Goal: Task Accomplishment & Management: Manage account settings

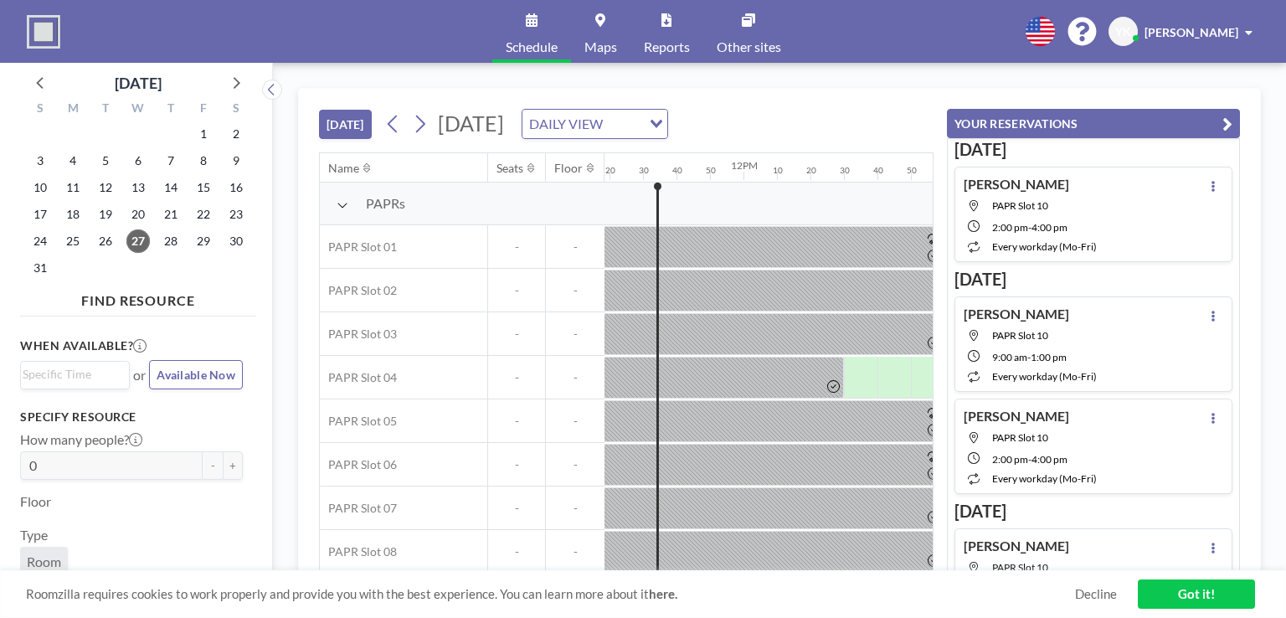
scroll to position [0, 2278]
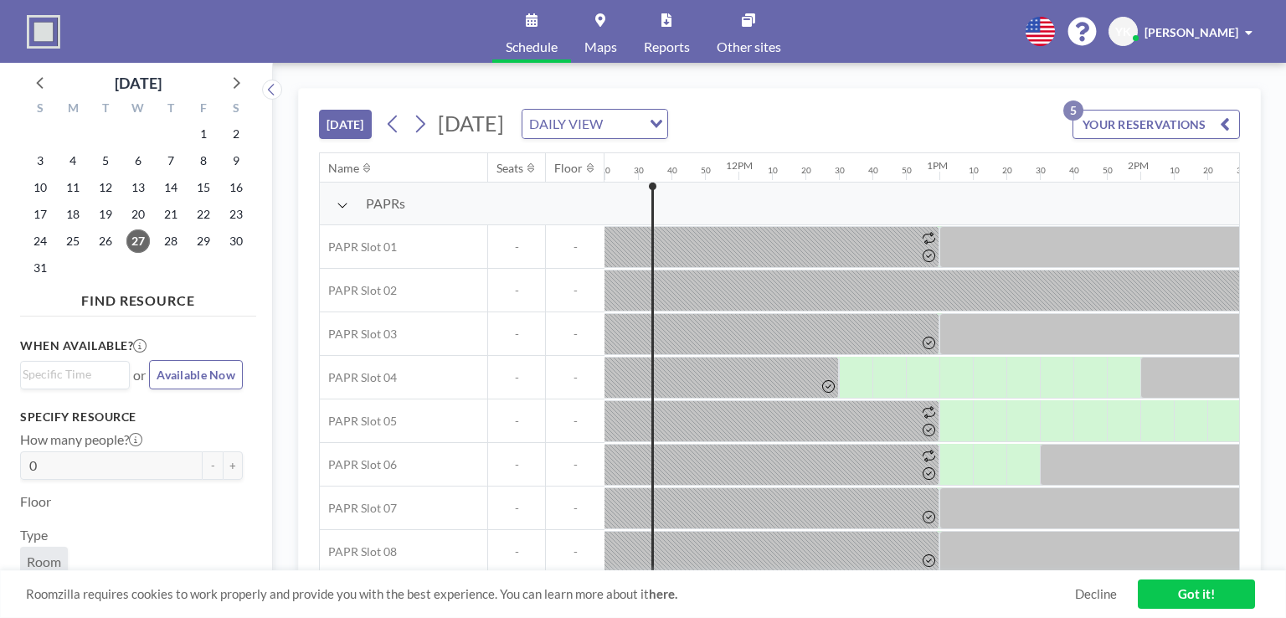
click at [1120, 128] on button "YOUR RESERVATIONS 5" at bounding box center [1157, 124] width 168 height 29
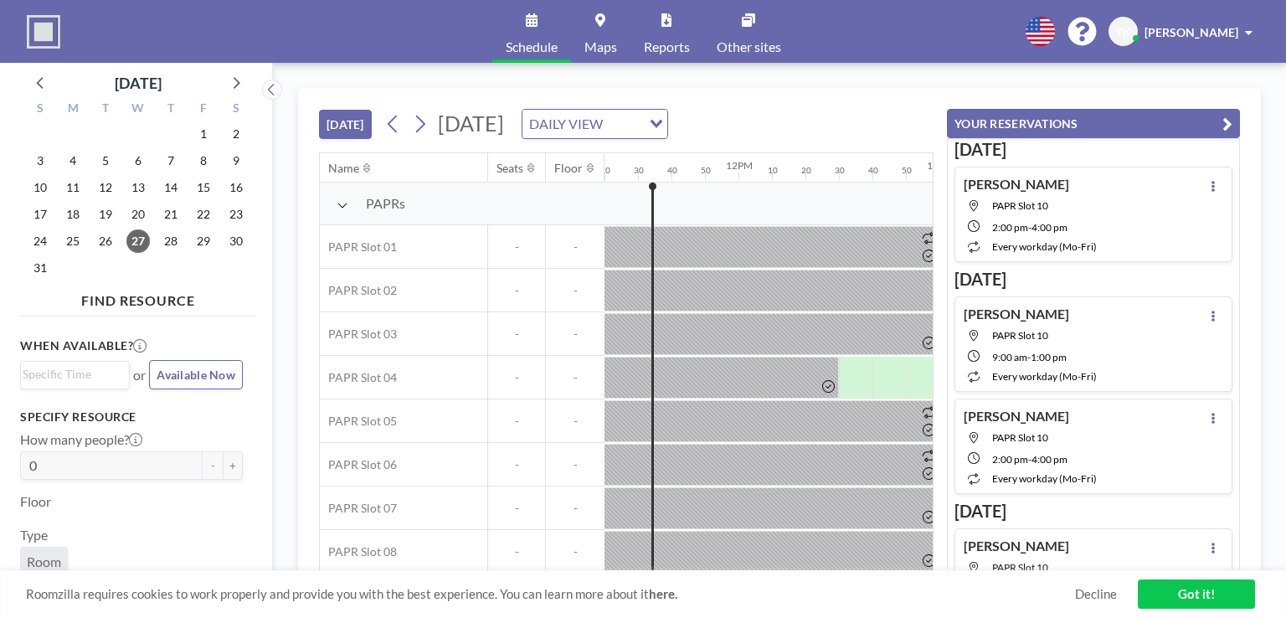
click at [1120, 128] on button "YOUR RESERVATIONS" at bounding box center [1093, 123] width 293 height 29
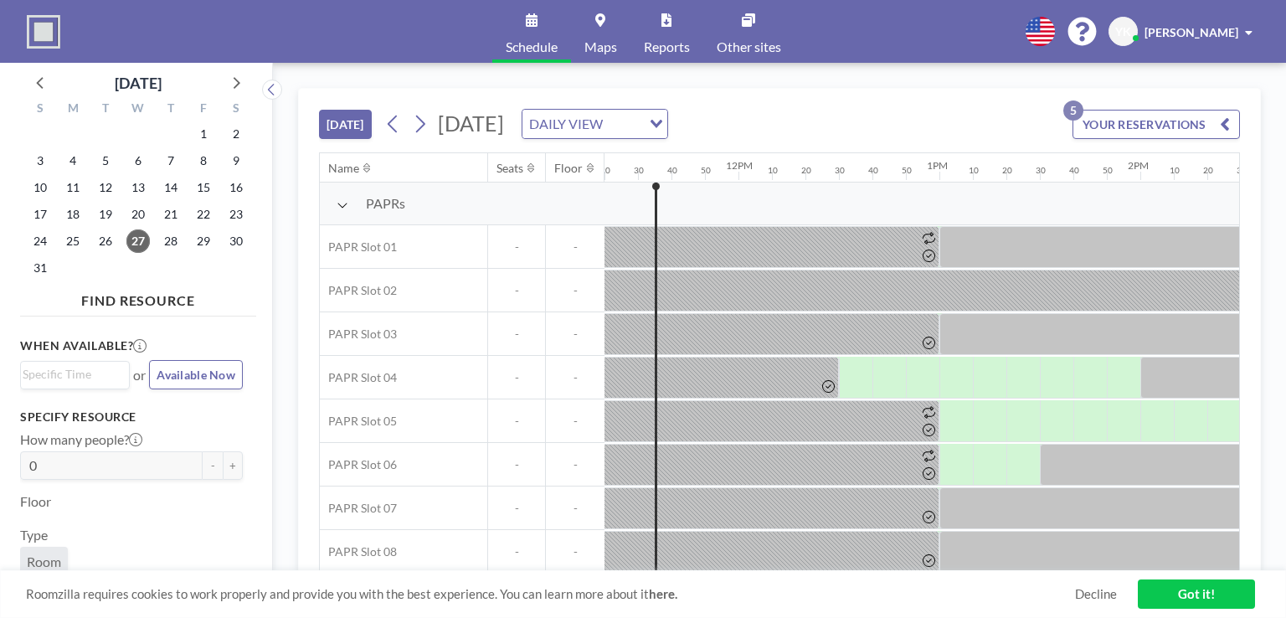
drag, startPoint x: 265, startPoint y: 466, endPoint x: 268, endPoint y: 503, distance: 37.8
click at [268, 503] on div at bounding box center [266, 340] width 13 height 555
drag, startPoint x: 246, startPoint y: 484, endPoint x: 261, endPoint y: 546, distance: 63.8
click at [261, 546] on div "August 2025 S M T W T F S 27 28 29 30 31 1 2 3 4 5 6 7 8 9 10 11 12 13 14 15 16…" at bounding box center [136, 340] width 273 height 555
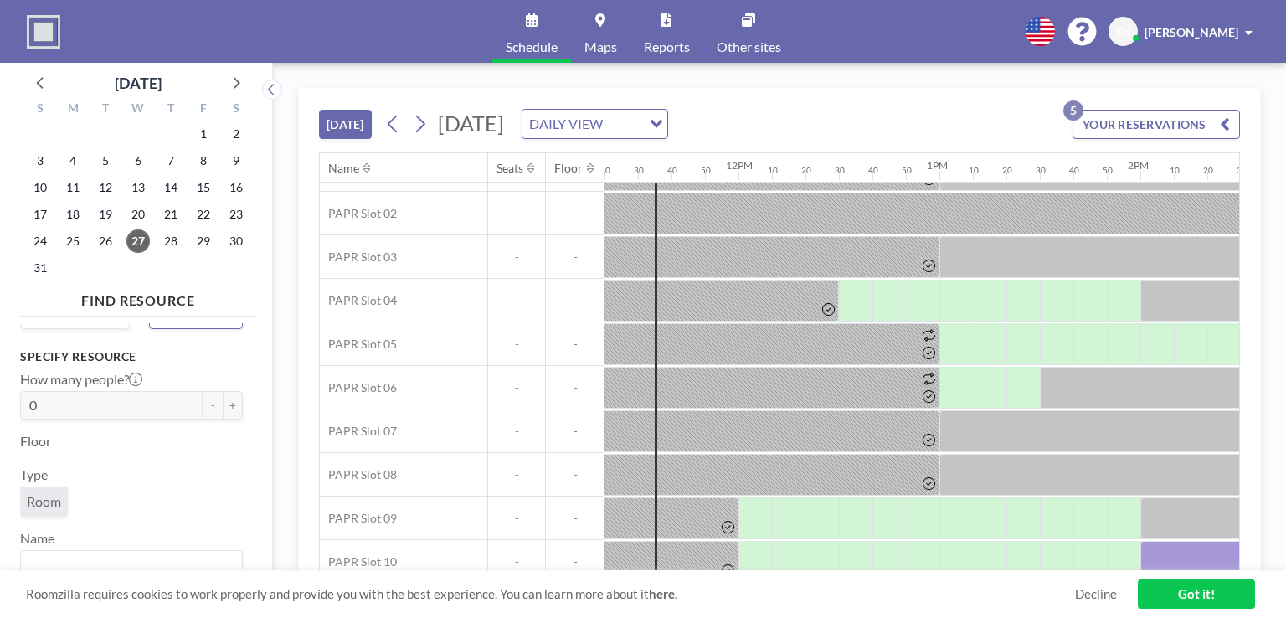
scroll to position [97, 2278]
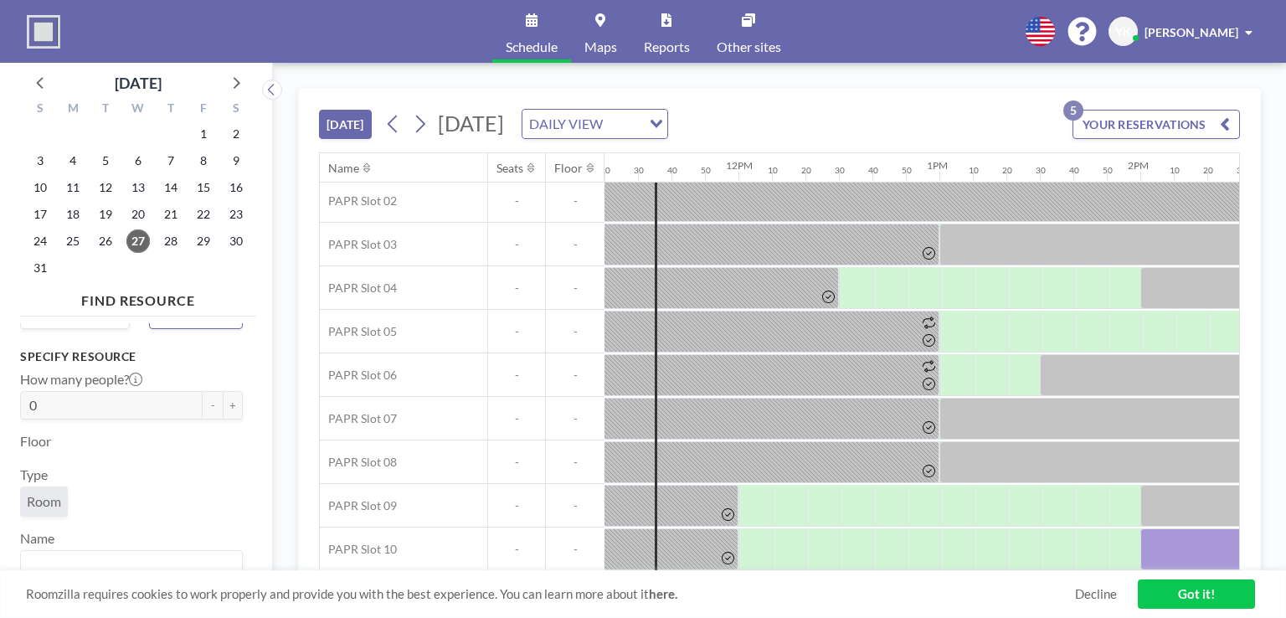
click at [1116, 116] on button "YOUR RESERVATIONS 5" at bounding box center [1157, 124] width 168 height 29
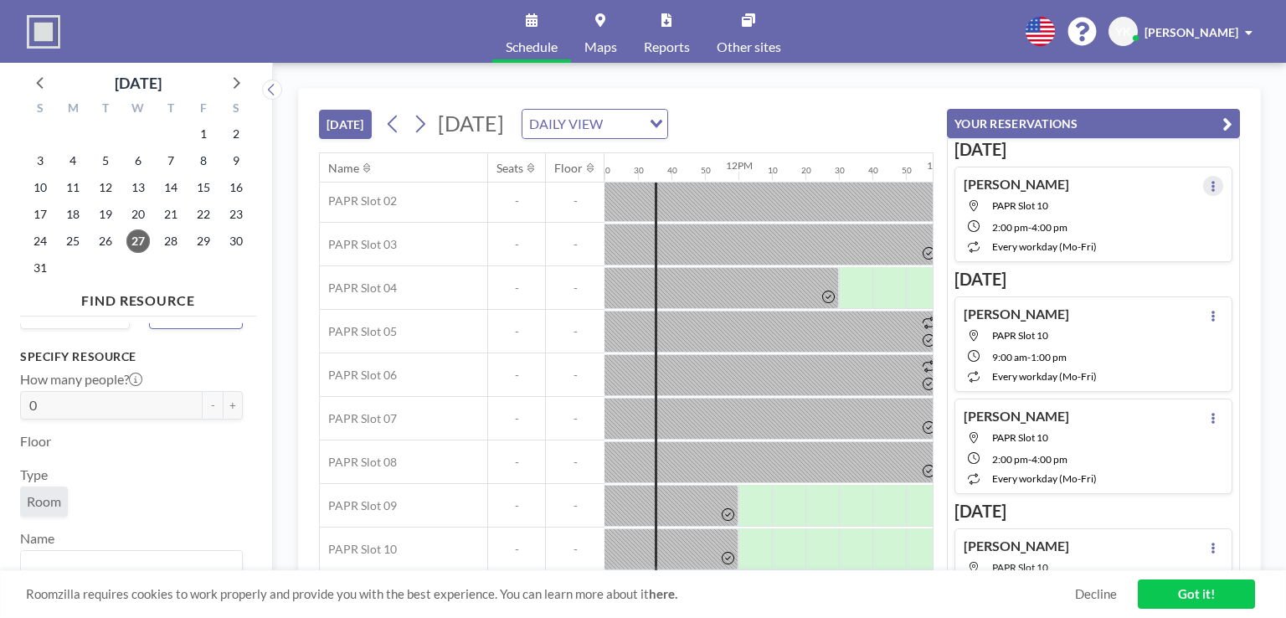
click at [1204, 182] on button at bounding box center [1214, 186] width 20 height 20
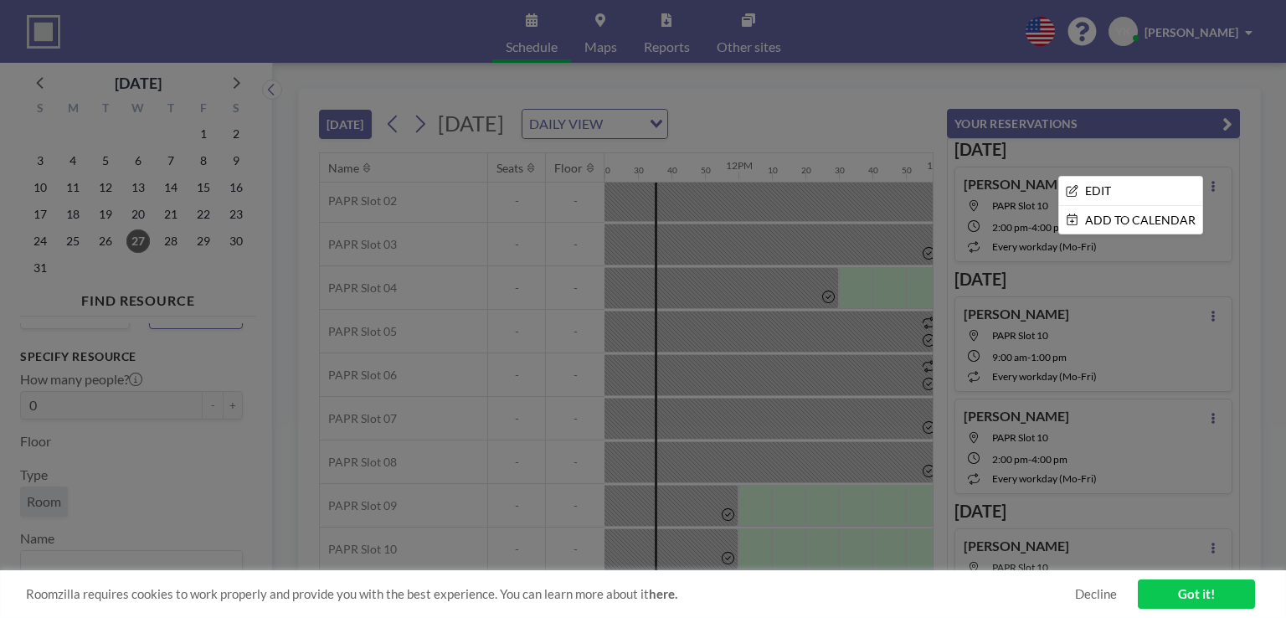
click at [1239, 175] on div at bounding box center [643, 309] width 1286 height 618
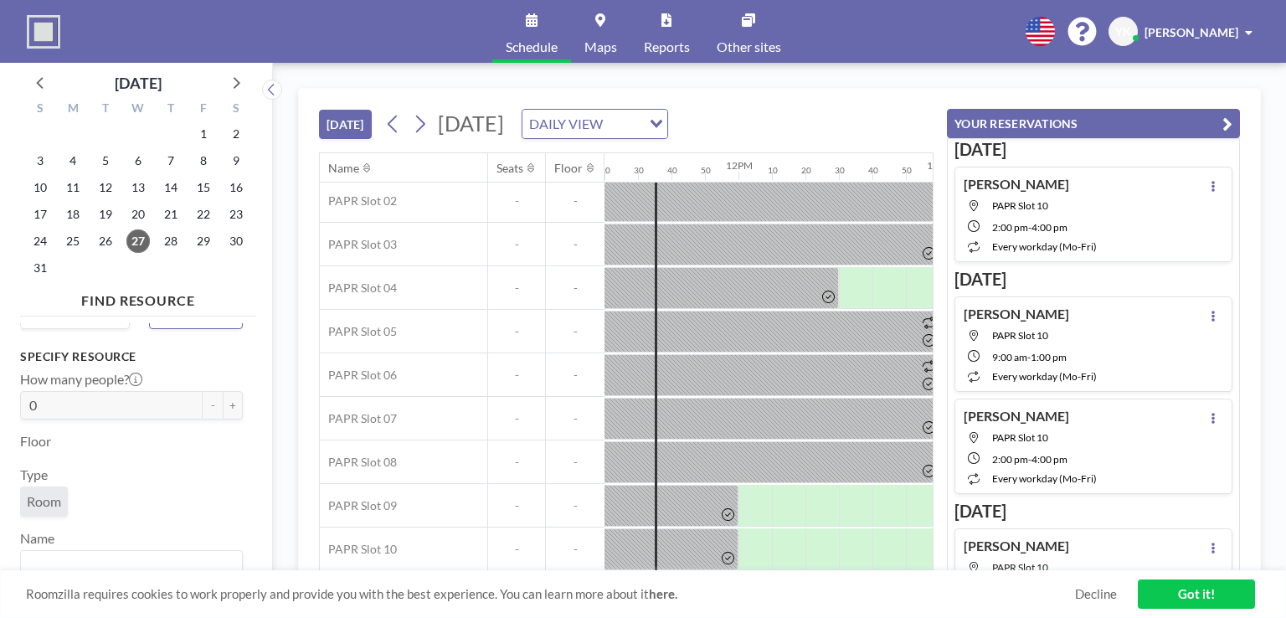
click at [1203, 37] on span "[PERSON_NAME]" at bounding box center [1192, 32] width 94 height 14
click at [1203, 76] on span "Profile" at bounding box center [1202, 80] width 35 height 17
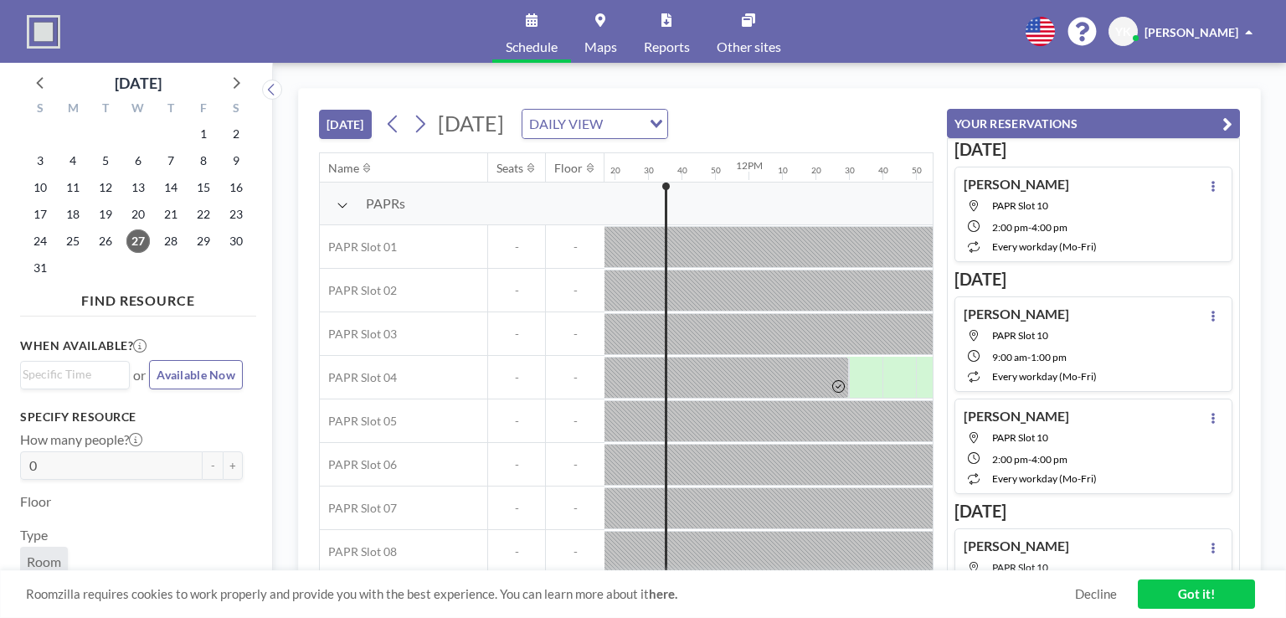
scroll to position [0, 2278]
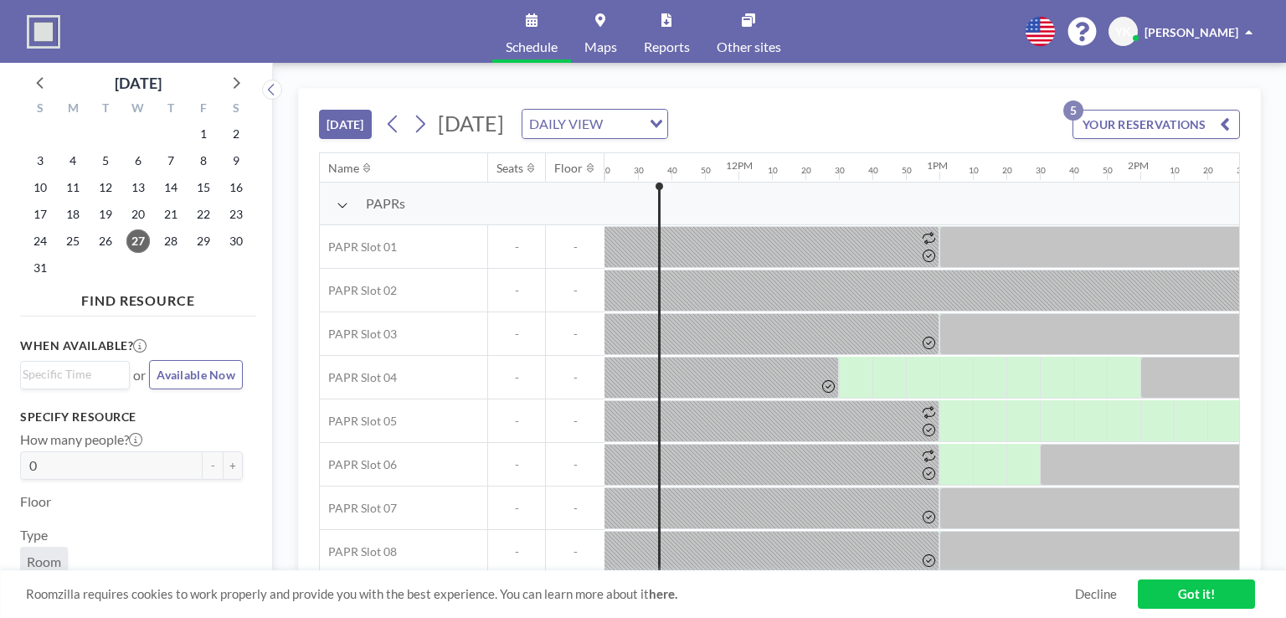
click at [1191, 588] on link "Got it!" at bounding box center [1196, 594] width 117 height 29
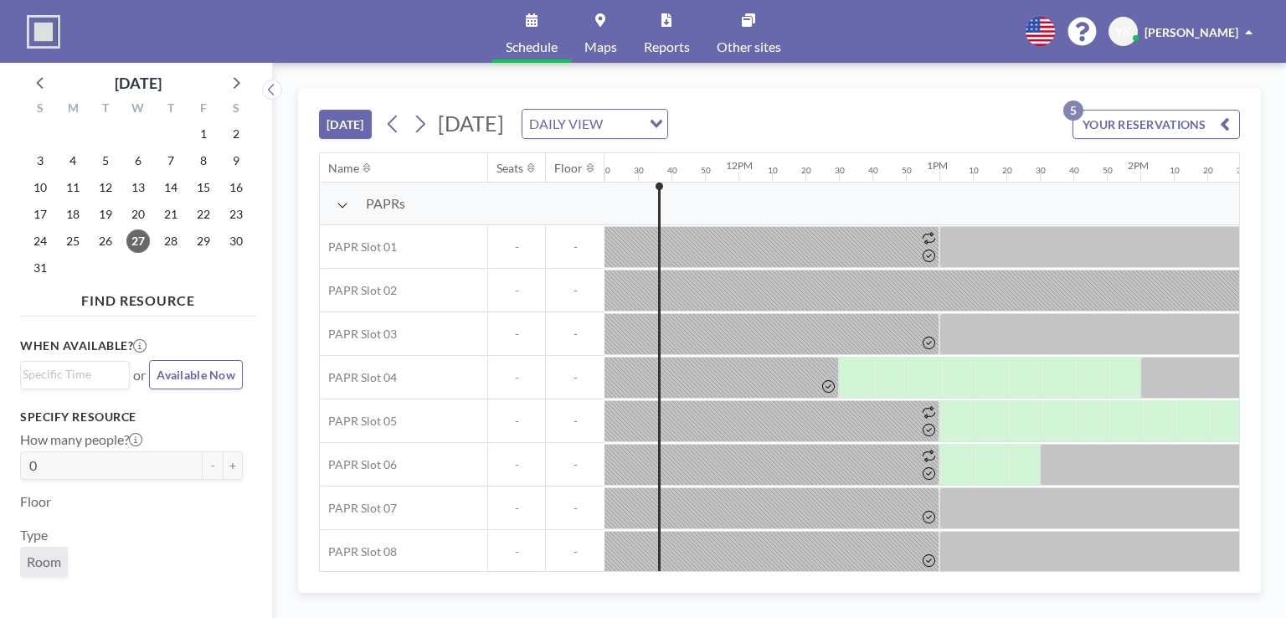
click at [219, 368] on span "Available Now" at bounding box center [196, 375] width 79 height 14
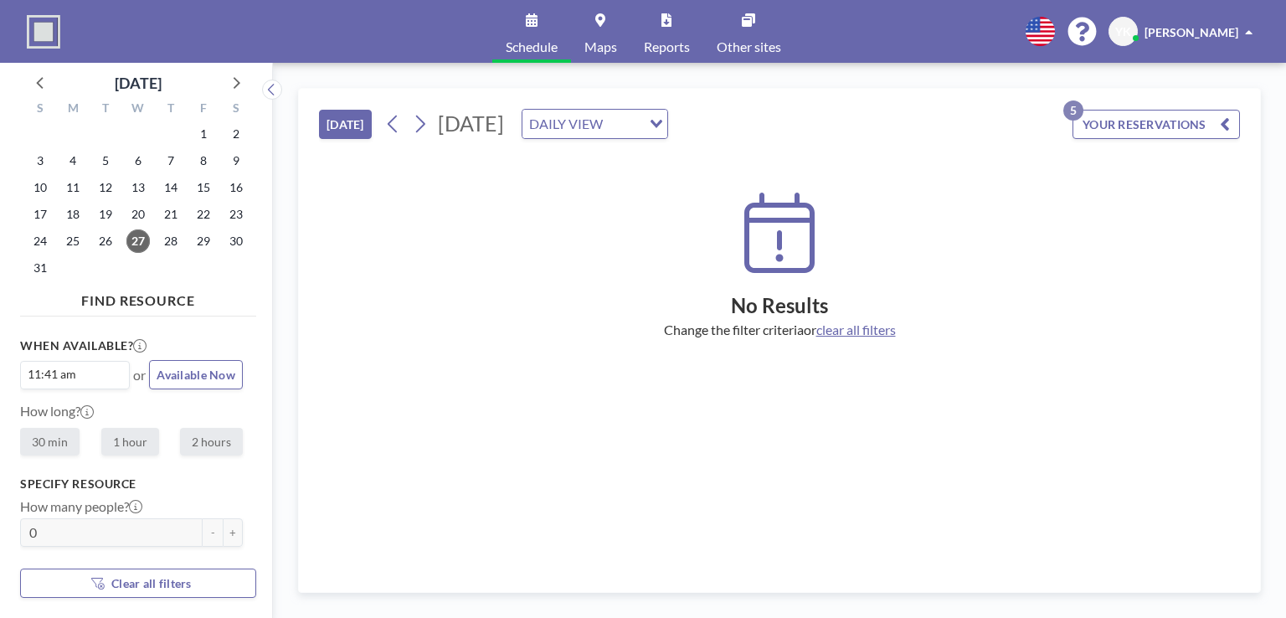
click at [1101, 115] on button "YOUR RESERVATIONS 5" at bounding box center [1157, 124] width 168 height 29
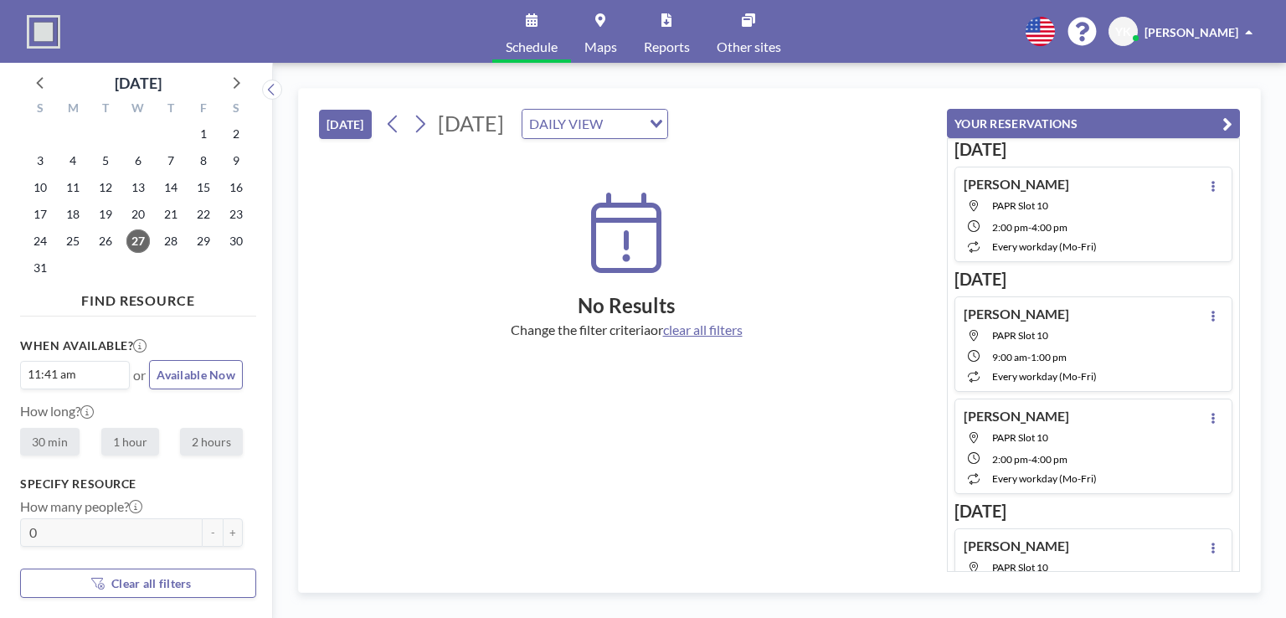
click at [992, 124] on button "YOUR RESERVATIONS" at bounding box center [1093, 123] width 293 height 29
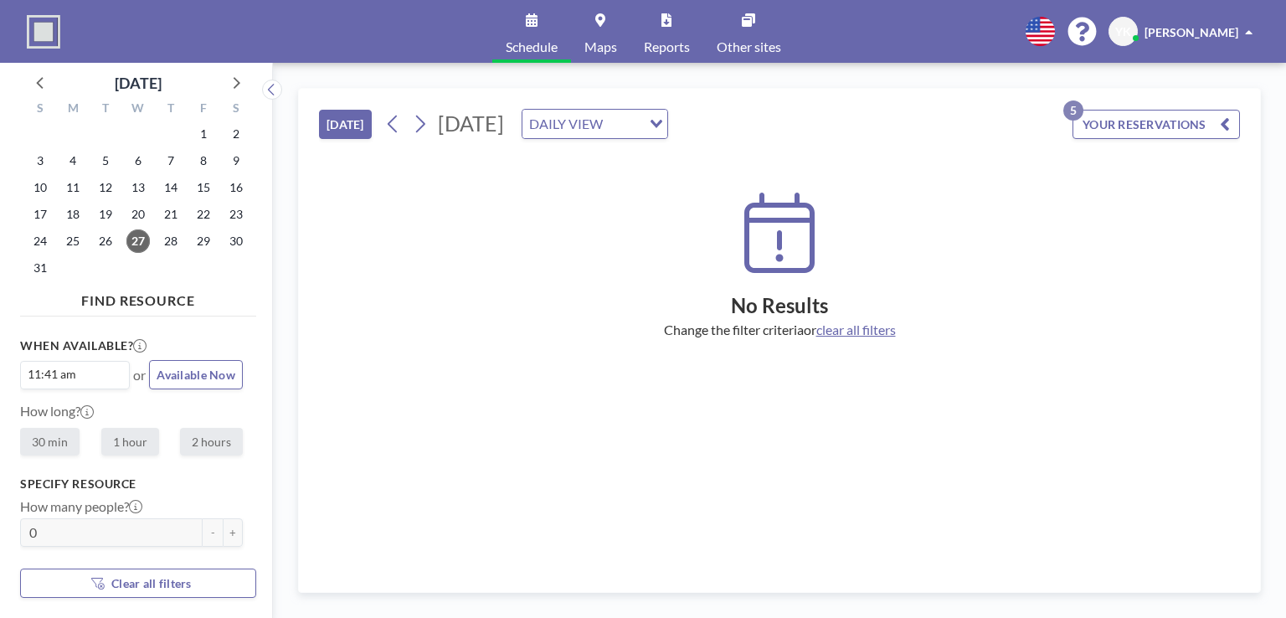
click at [1204, 28] on span "[PERSON_NAME]" at bounding box center [1192, 32] width 94 height 14
click at [1197, 75] on span "Profile" at bounding box center [1202, 80] width 35 height 17
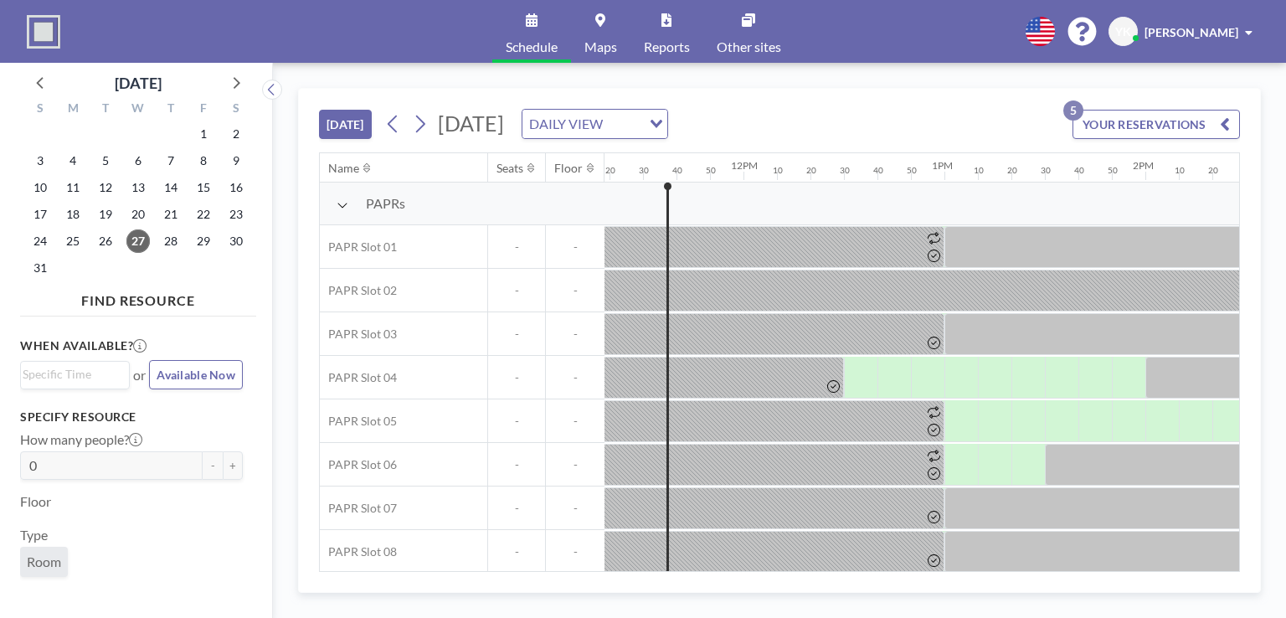
scroll to position [0, 2278]
click at [546, 28] on link "Schedule" at bounding box center [531, 31] width 79 height 63
click at [513, 23] on link "Schedule" at bounding box center [531, 31] width 79 height 63
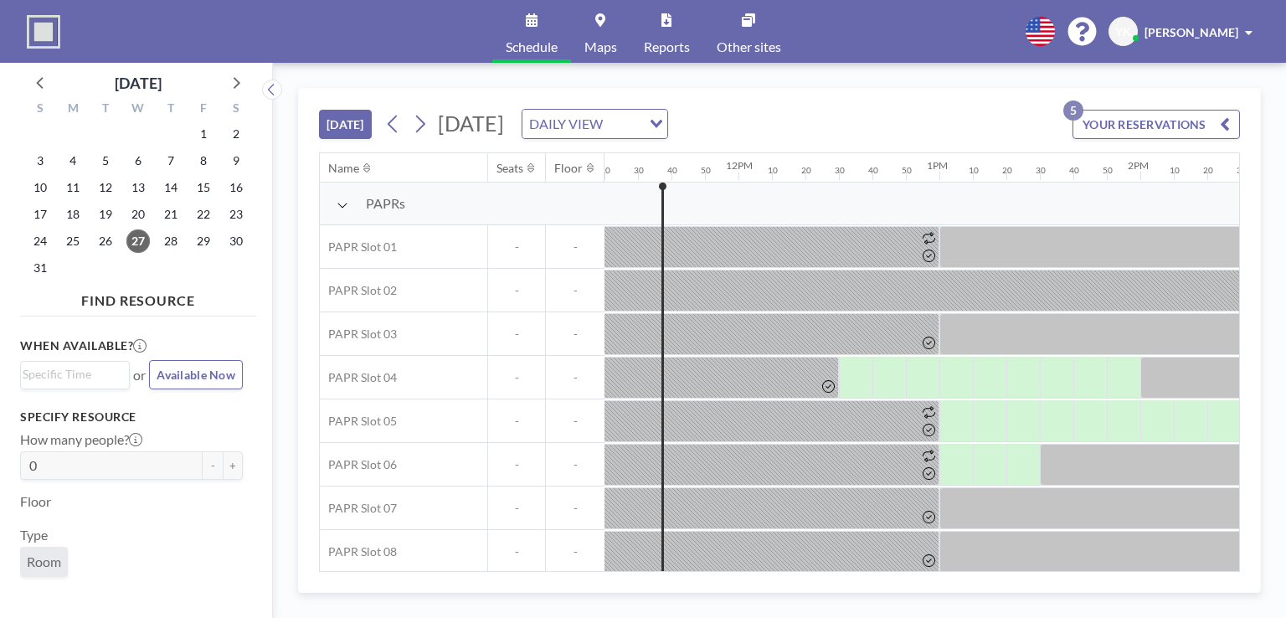
click at [513, 23] on link "Schedule" at bounding box center [531, 31] width 79 height 63
click at [523, 24] on link "Schedule" at bounding box center [531, 31] width 79 height 63
click at [534, 34] on link "Schedule" at bounding box center [531, 31] width 79 height 63
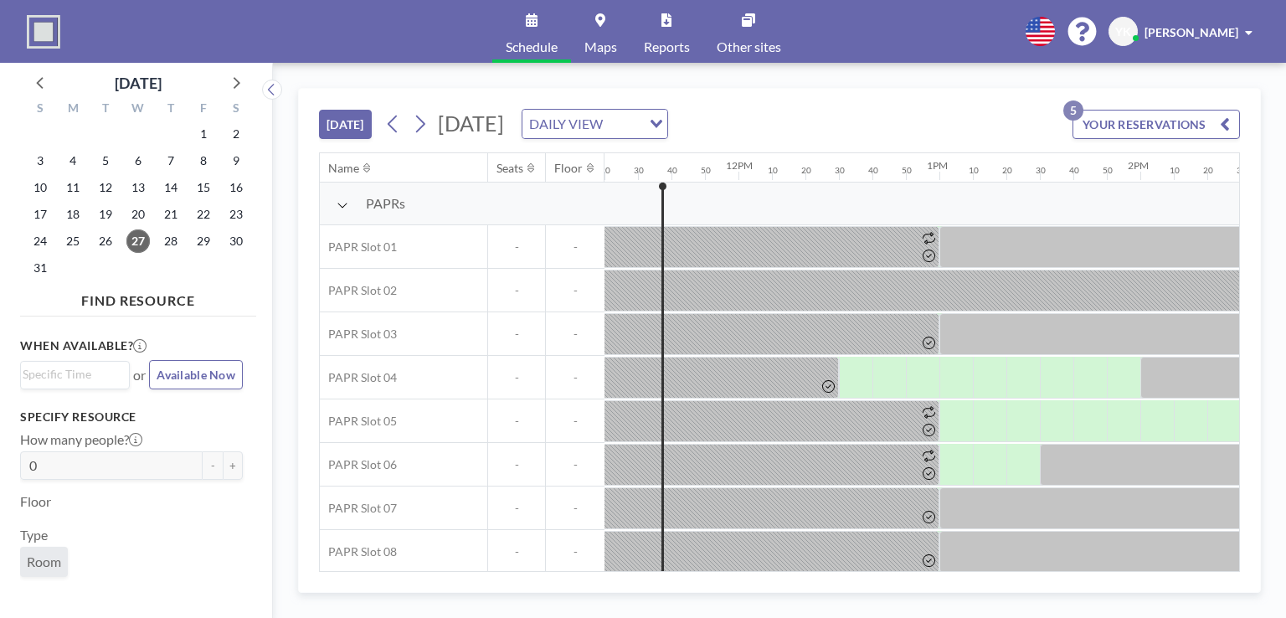
click at [534, 34] on link "Schedule" at bounding box center [531, 31] width 79 height 63
click at [425, 118] on icon at bounding box center [420, 123] width 16 height 25
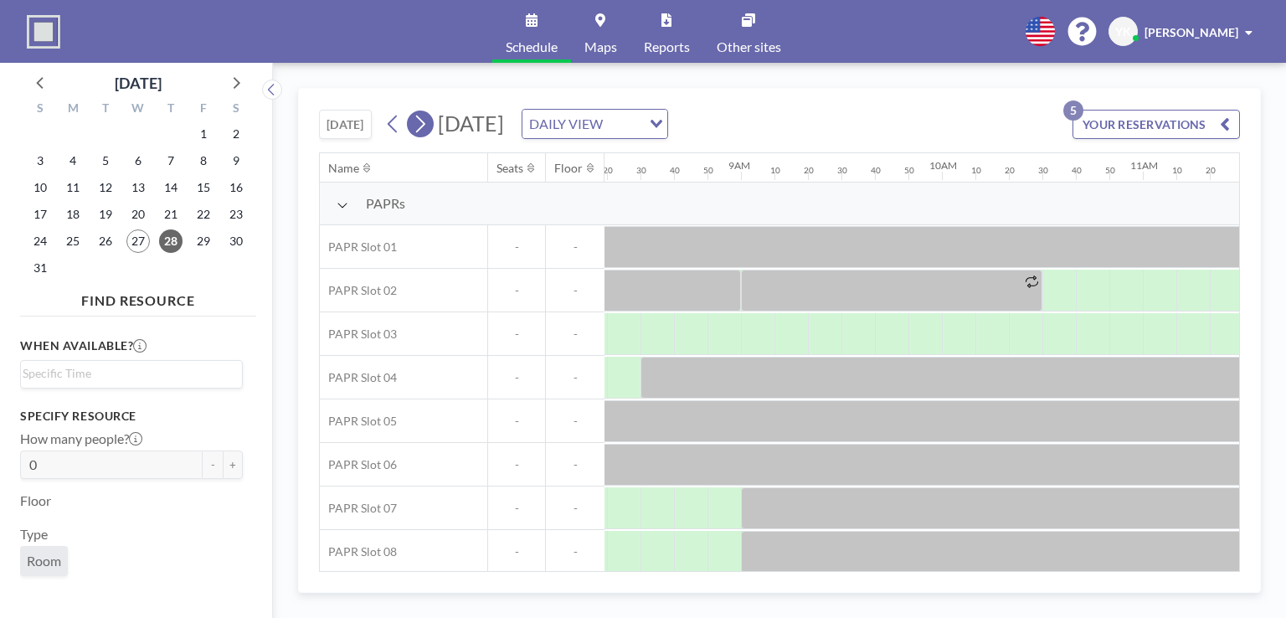
scroll to position [0, 1675]
click at [168, 240] on span "28" at bounding box center [170, 240] width 23 height 23
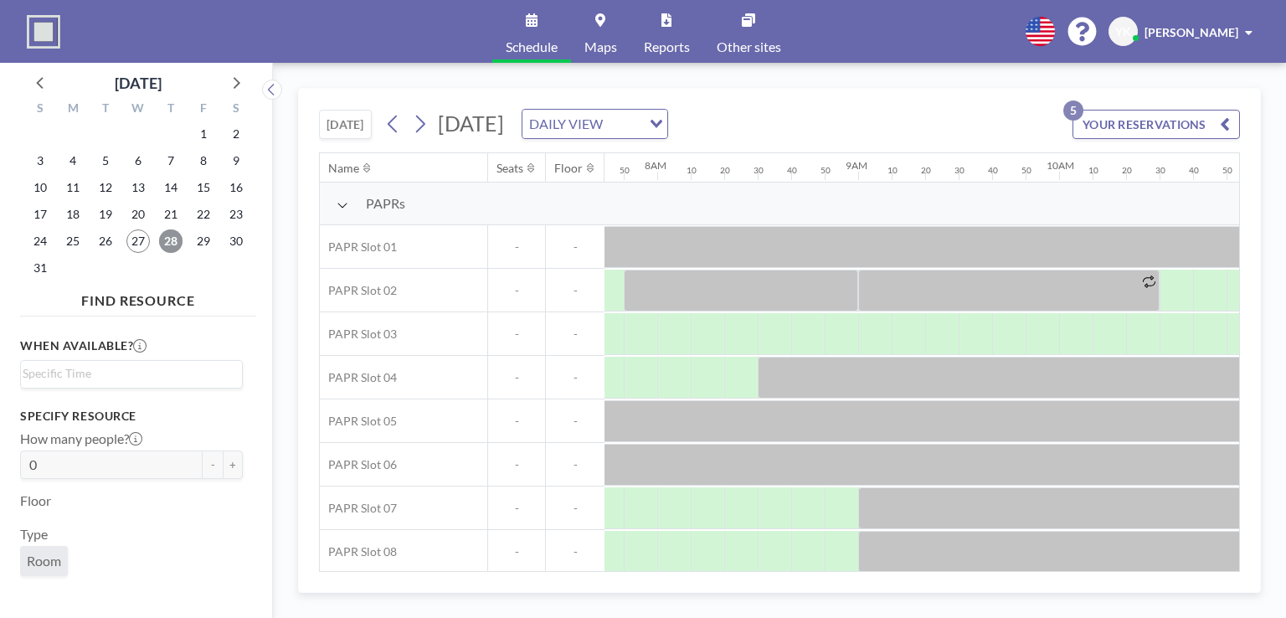
scroll to position [0, 1575]
click at [1147, 121] on button "YOUR RESERVATIONS 5" at bounding box center [1157, 124] width 168 height 29
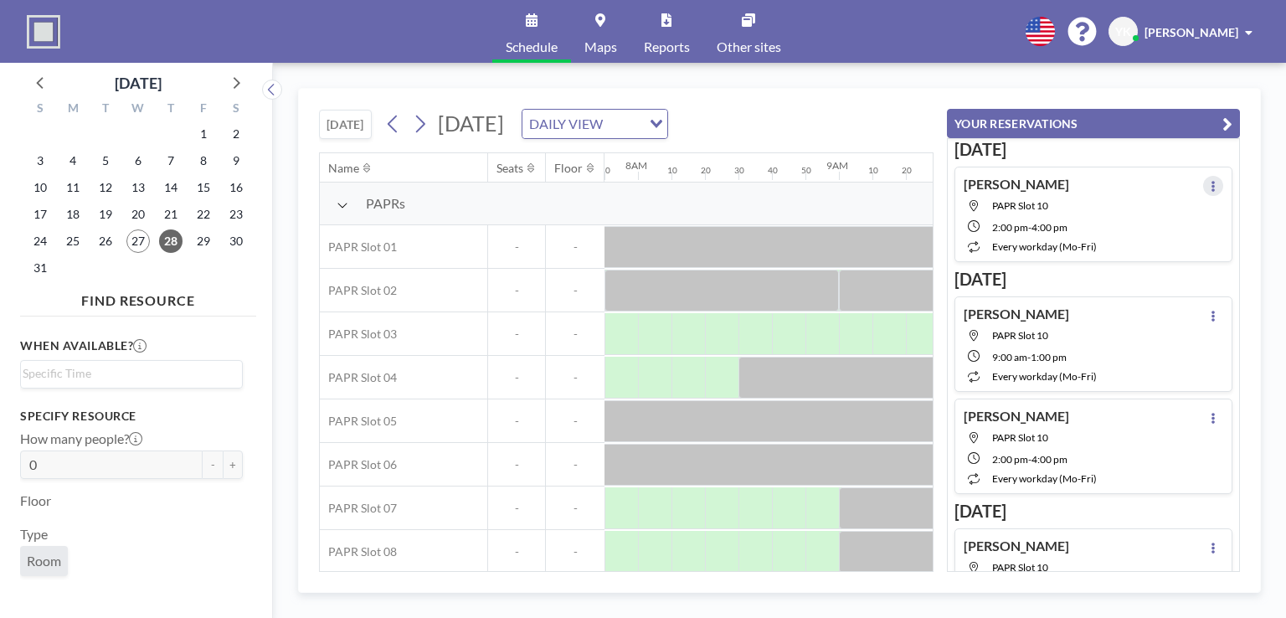
click at [1210, 188] on icon at bounding box center [1213, 186] width 7 height 11
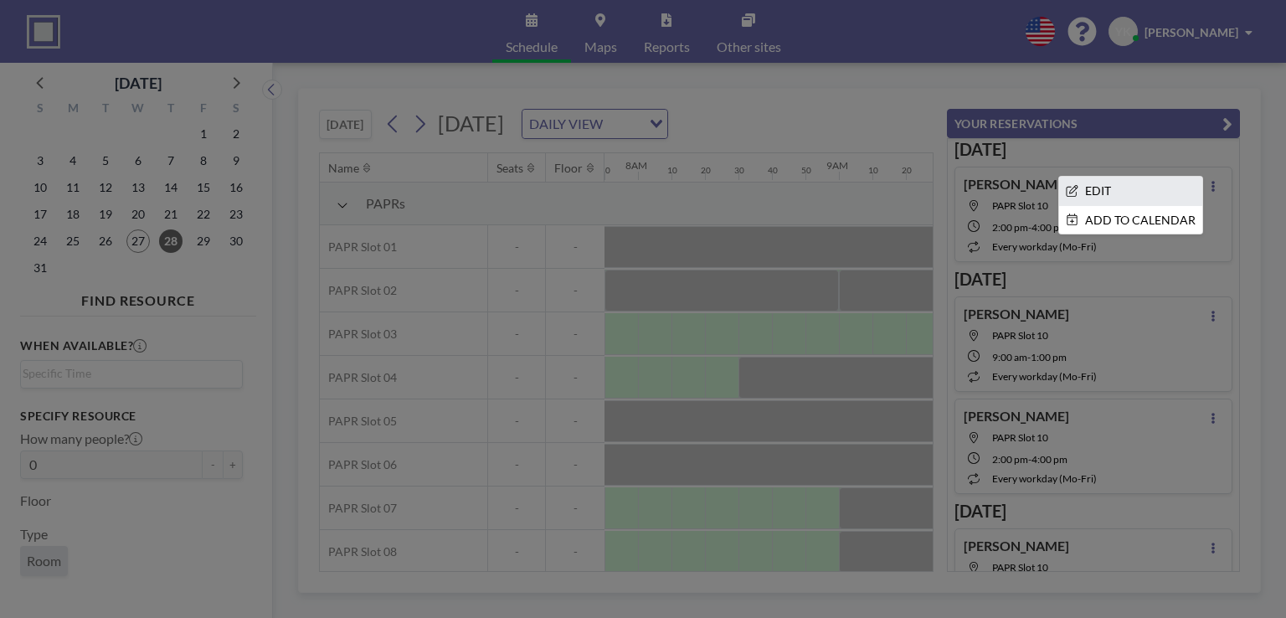
click at [1173, 188] on li "EDIT" at bounding box center [1130, 191] width 143 height 28
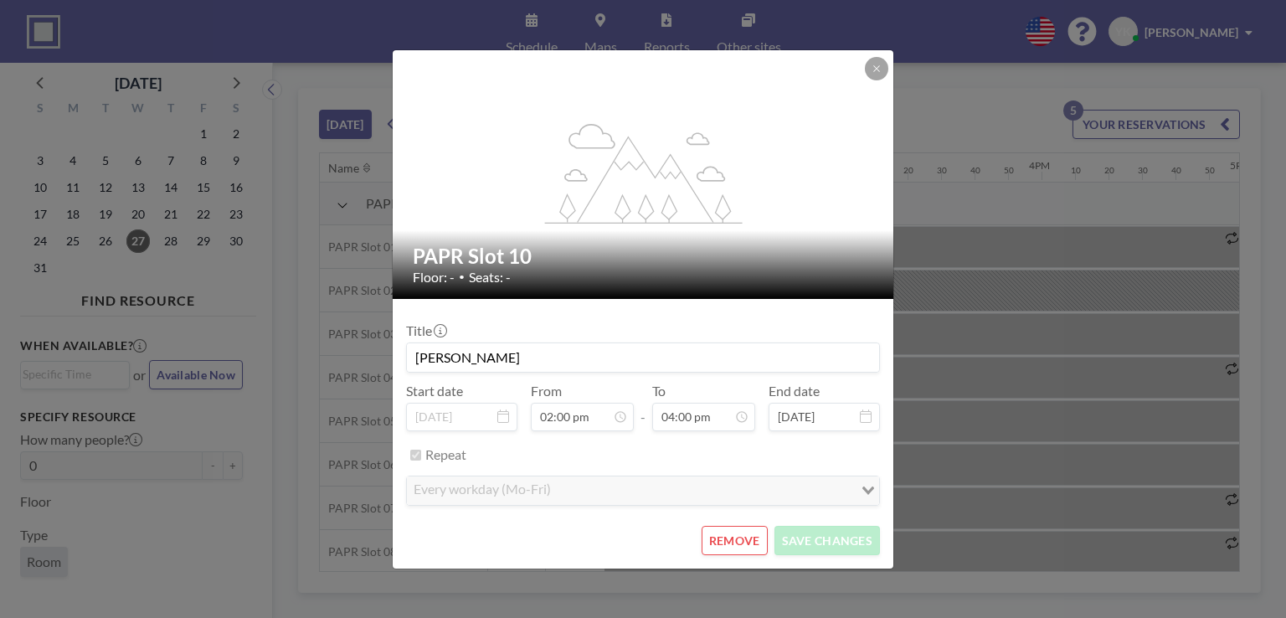
scroll to position [0, 2781]
click at [740, 537] on button "REMOVE" at bounding box center [735, 540] width 66 height 29
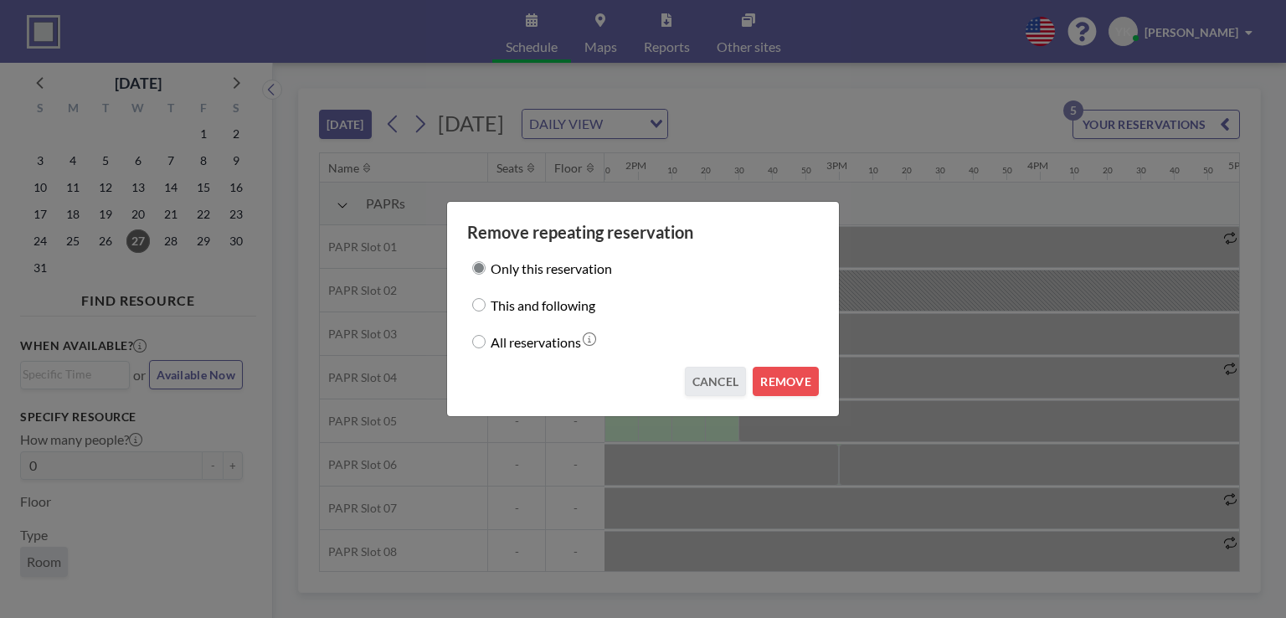
click at [546, 346] on label "All reservations" at bounding box center [536, 341] width 90 height 23
click at [486, 346] on input "All reservations" at bounding box center [478, 341] width 13 height 13
radio input "true"
click at [803, 384] on button "REMOVE" at bounding box center [786, 381] width 66 height 29
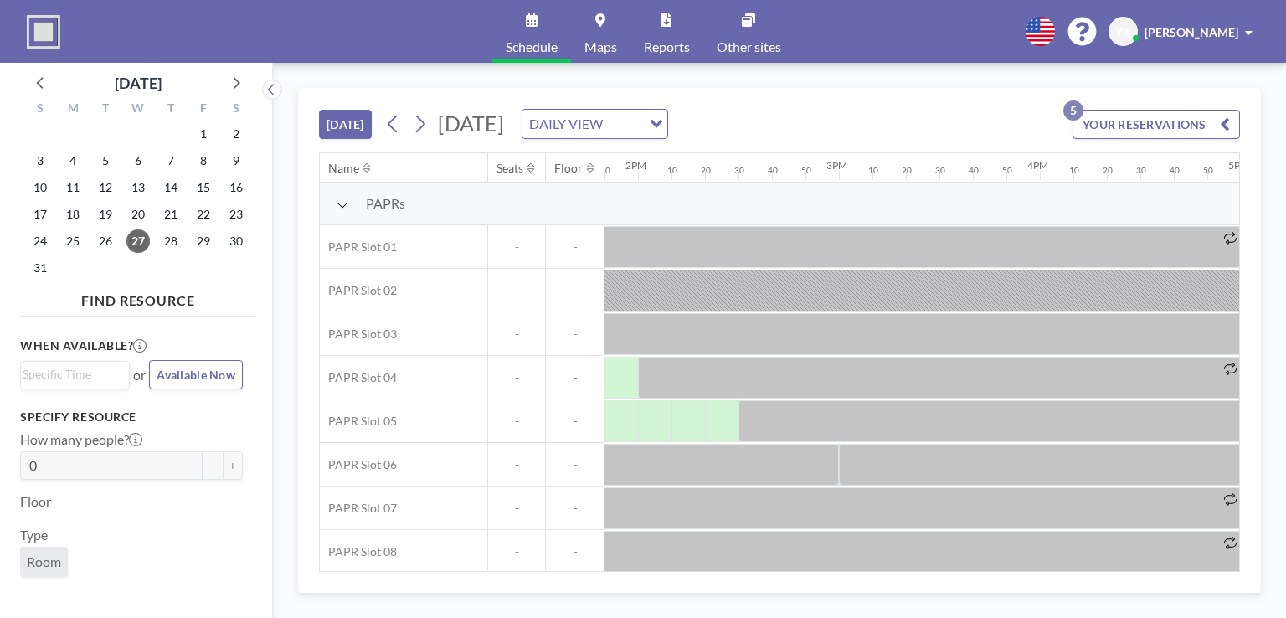
click at [1084, 114] on button "YOUR RESERVATIONS 5" at bounding box center [1157, 124] width 168 height 29
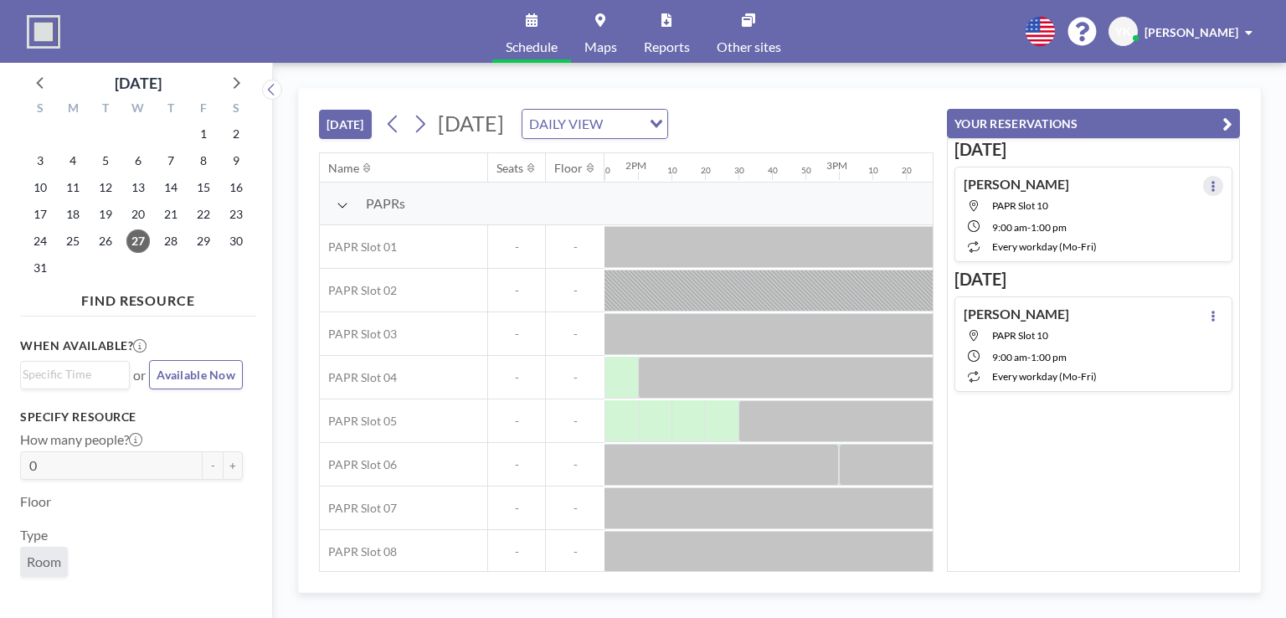
click at [1210, 182] on icon at bounding box center [1213, 186] width 7 height 11
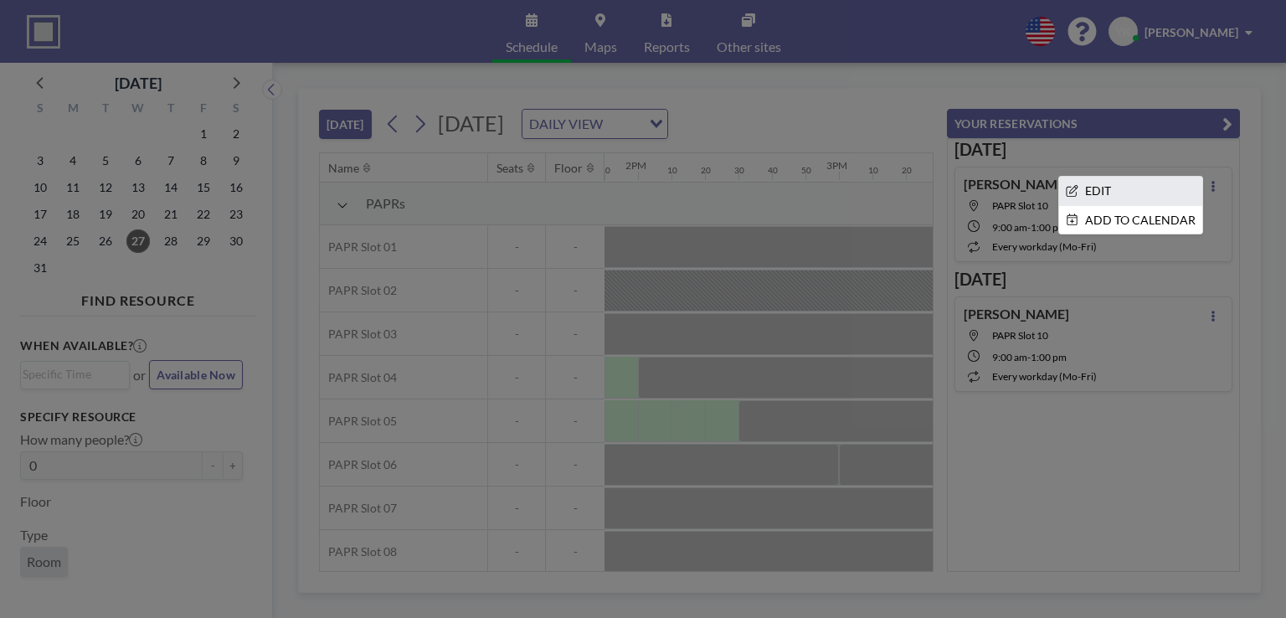
click at [1159, 195] on li "EDIT" at bounding box center [1130, 191] width 143 height 28
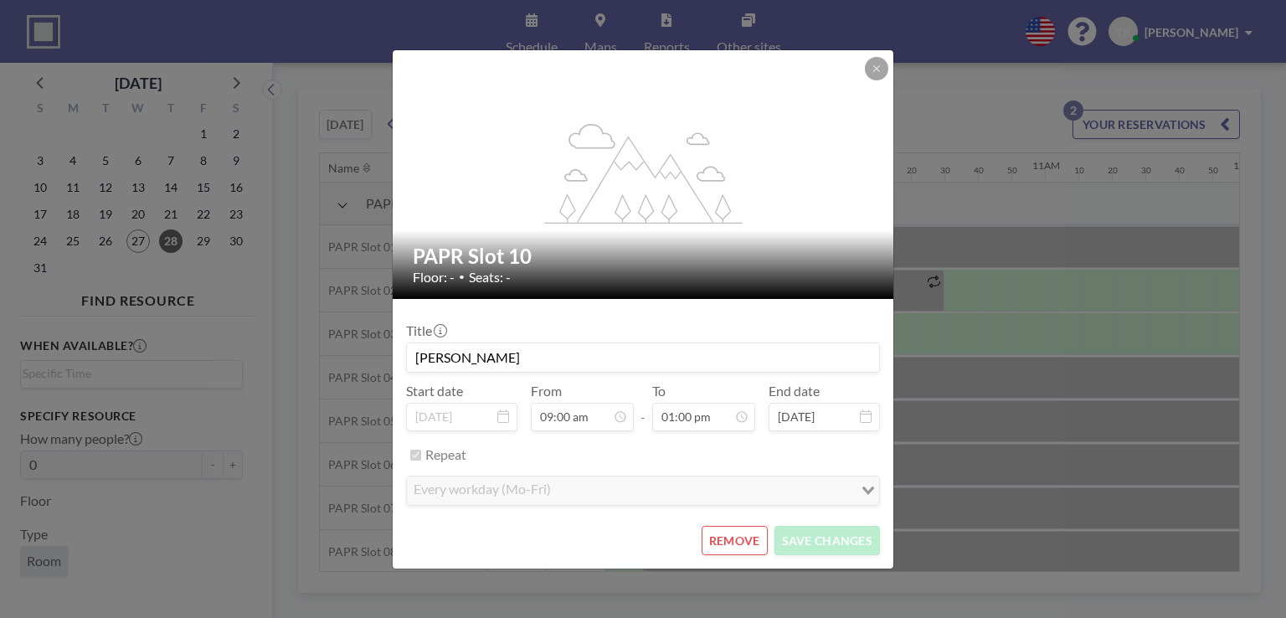
scroll to position [0, 1776]
click at [755, 546] on button "REMOVE" at bounding box center [735, 540] width 66 height 29
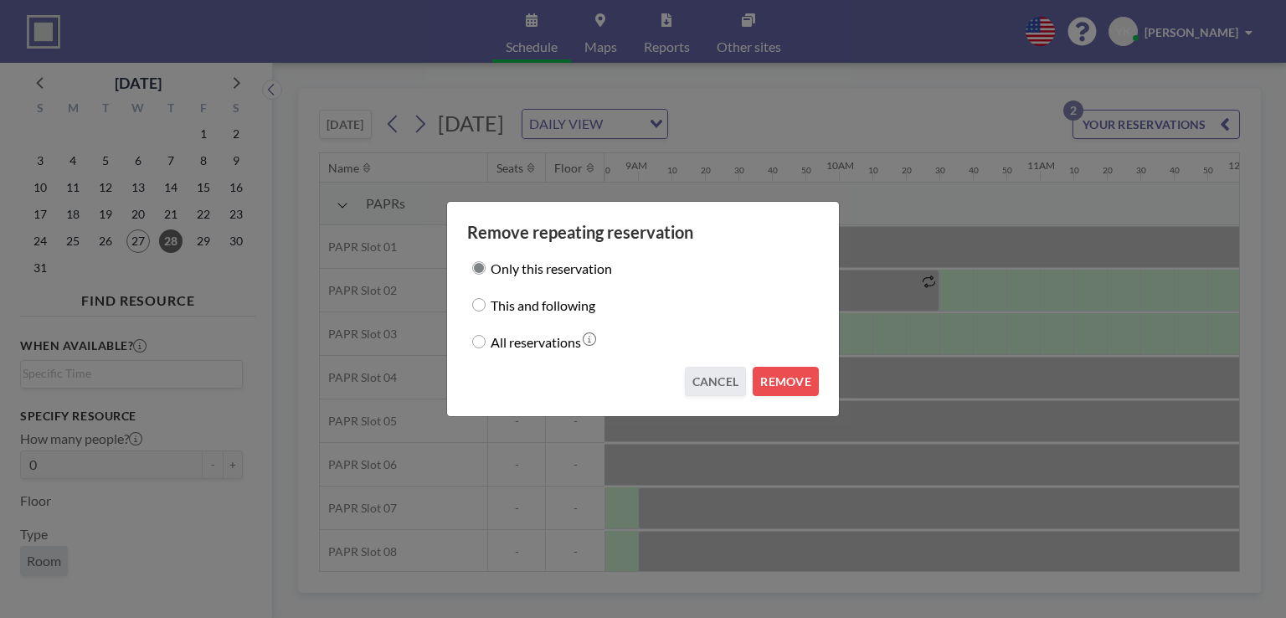
click at [566, 348] on label "All reservations" at bounding box center [536, 341] width 90 height 23
click at [486, 348] on input "All reservations" at bounding box center [478, 341] width 13 height 13
radio input "true"
click at [787, 370] on button "REMOVE" at bounding box center [786, 381] width 66 height 29
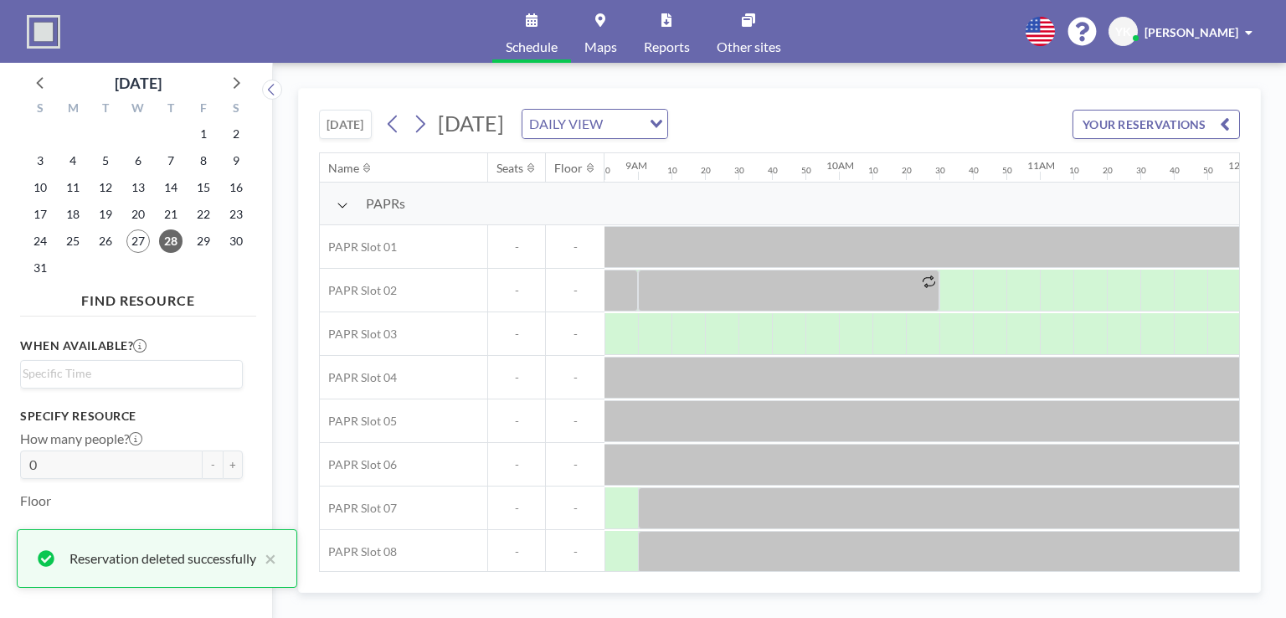
click at [1206, 130] on button "YOUR RESERVATIONS" at bounding box center [1157, 124] width 168 height 29
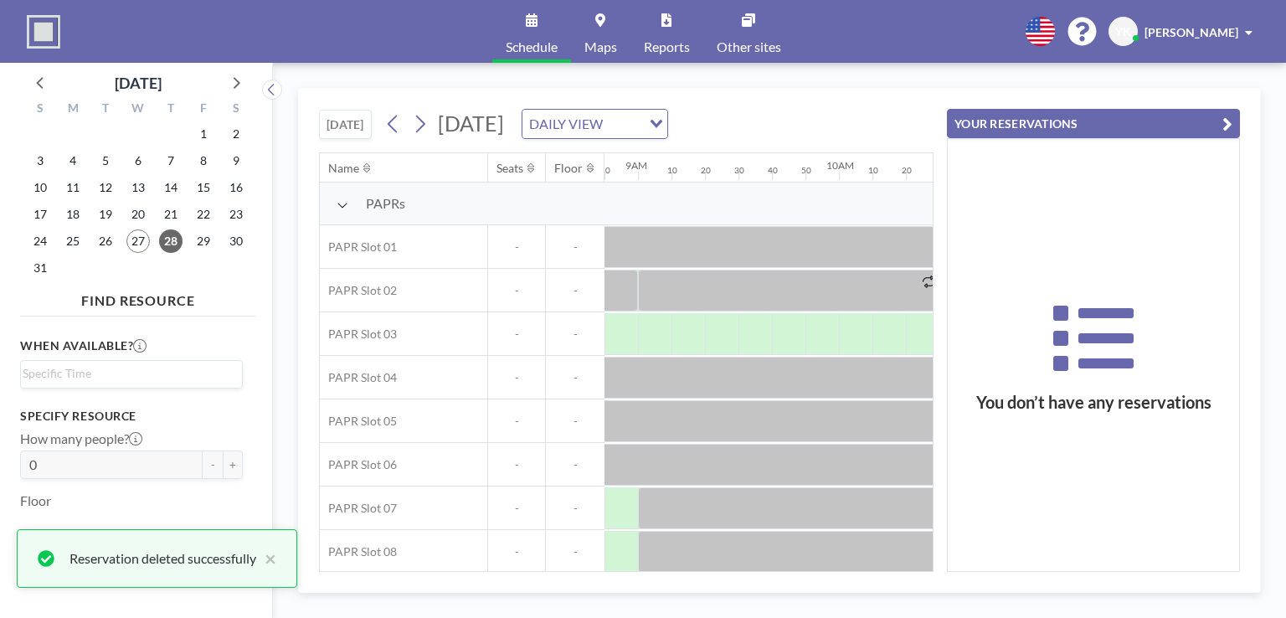
click at [1225, 121] on icon "button" at bounding box center [1228, 124] width 10 height 20
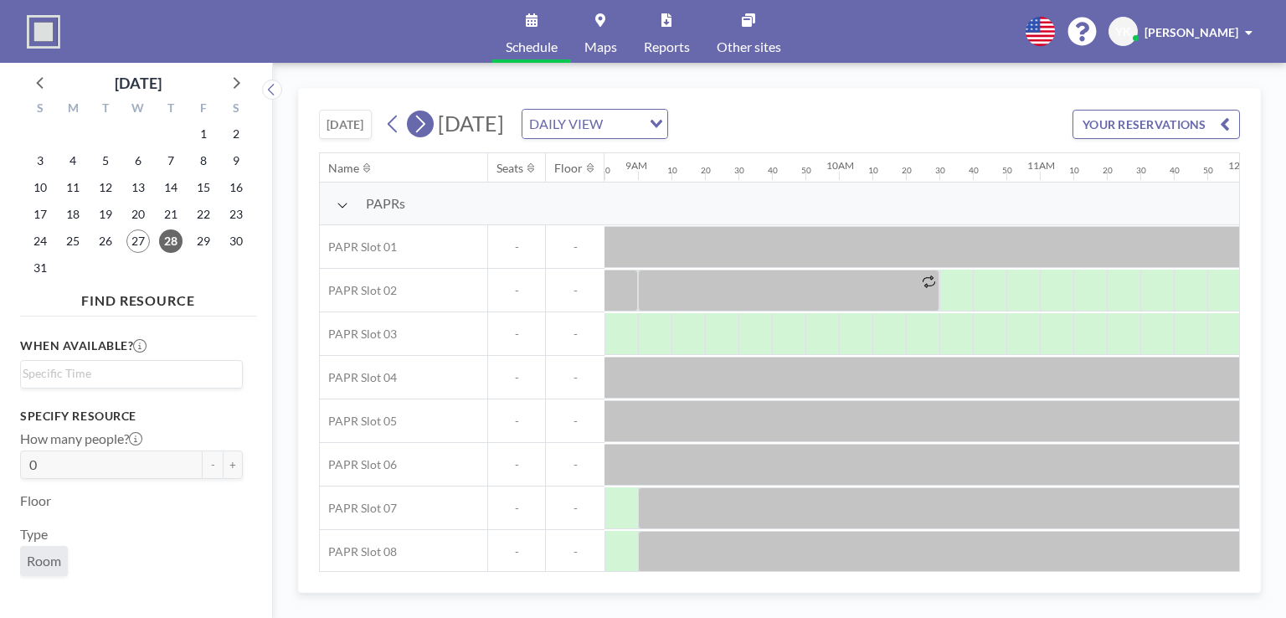
click at [427, 126] on icon at bounding box center [420, 123] width 16 height 25
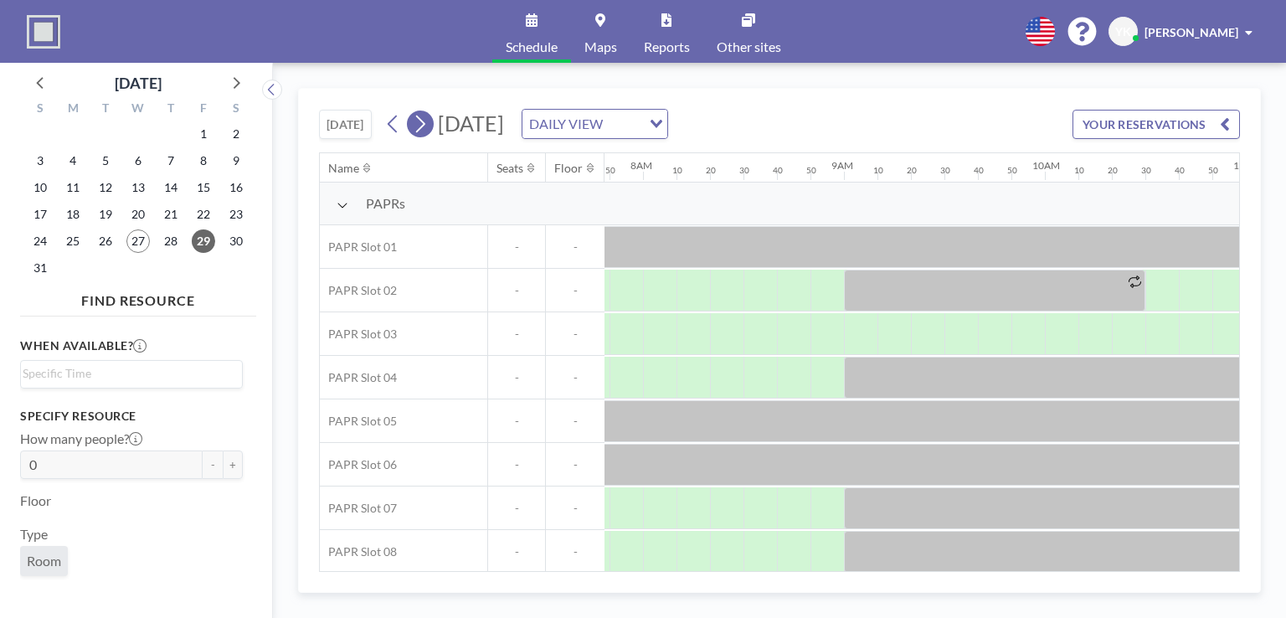
click at [427, 126] on icon at bounding box center [420, 123] width 16 height 25
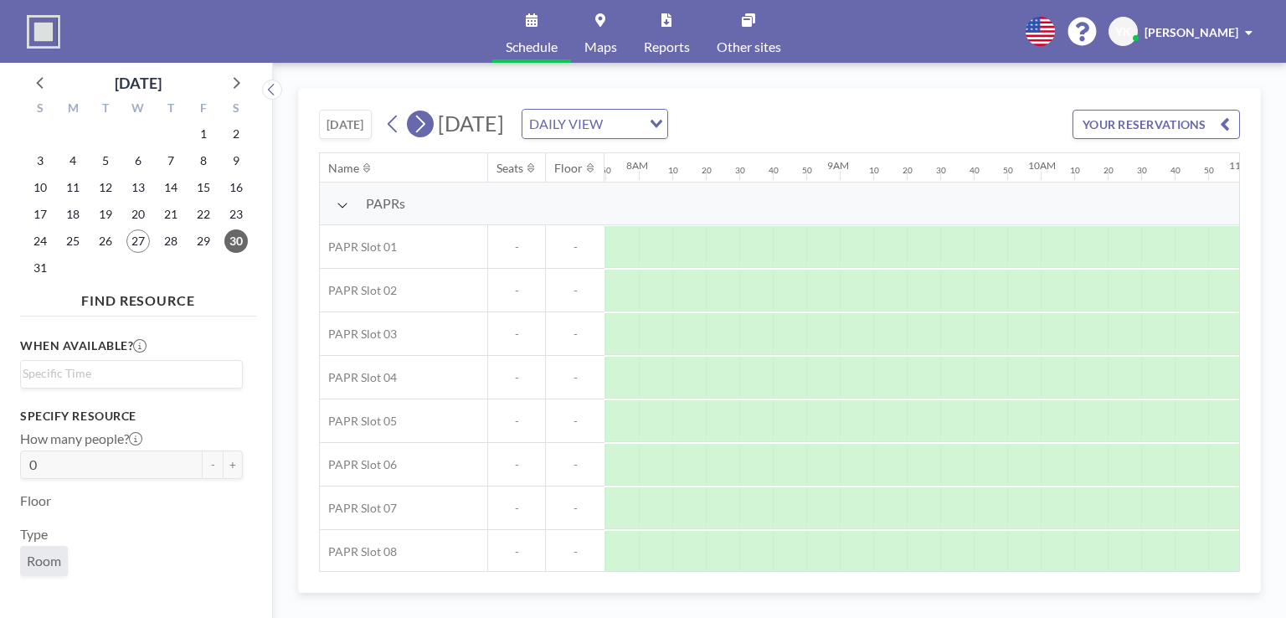
scroll to position [0, 1575]
click at [427, 126] on icon at bounding box center [420, 123] width 16 height 25
click at [428, 120] on icon at bounding box center [420, 123] width 16 height 25
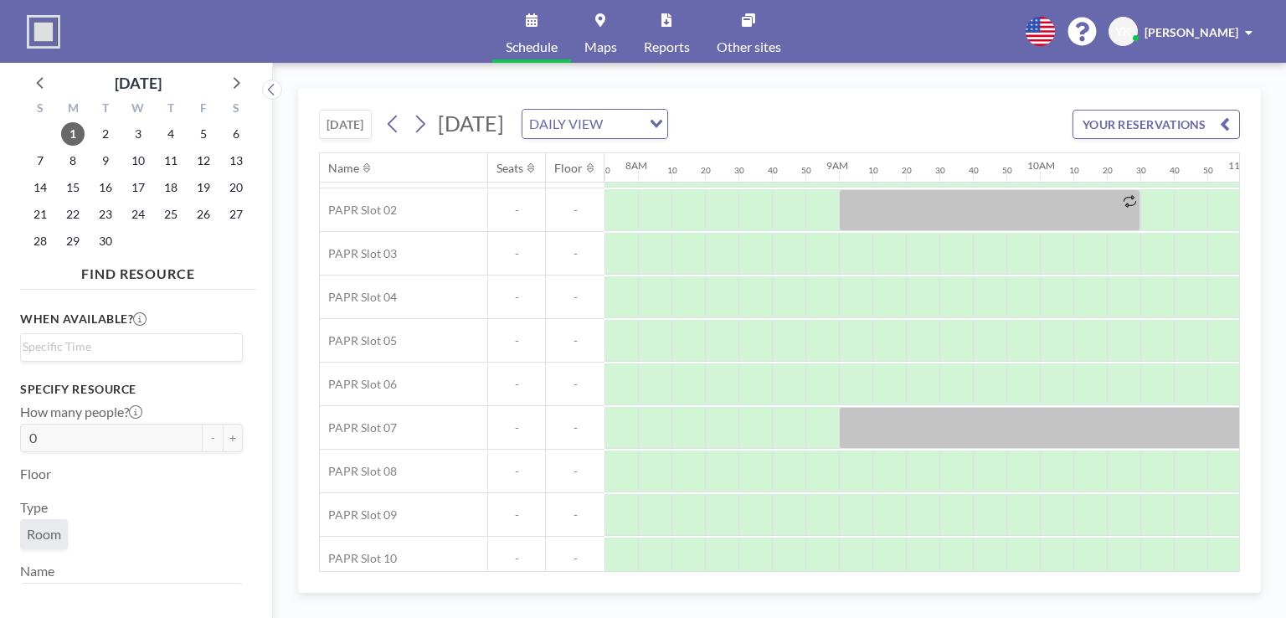
scroll to position [97, 1575]
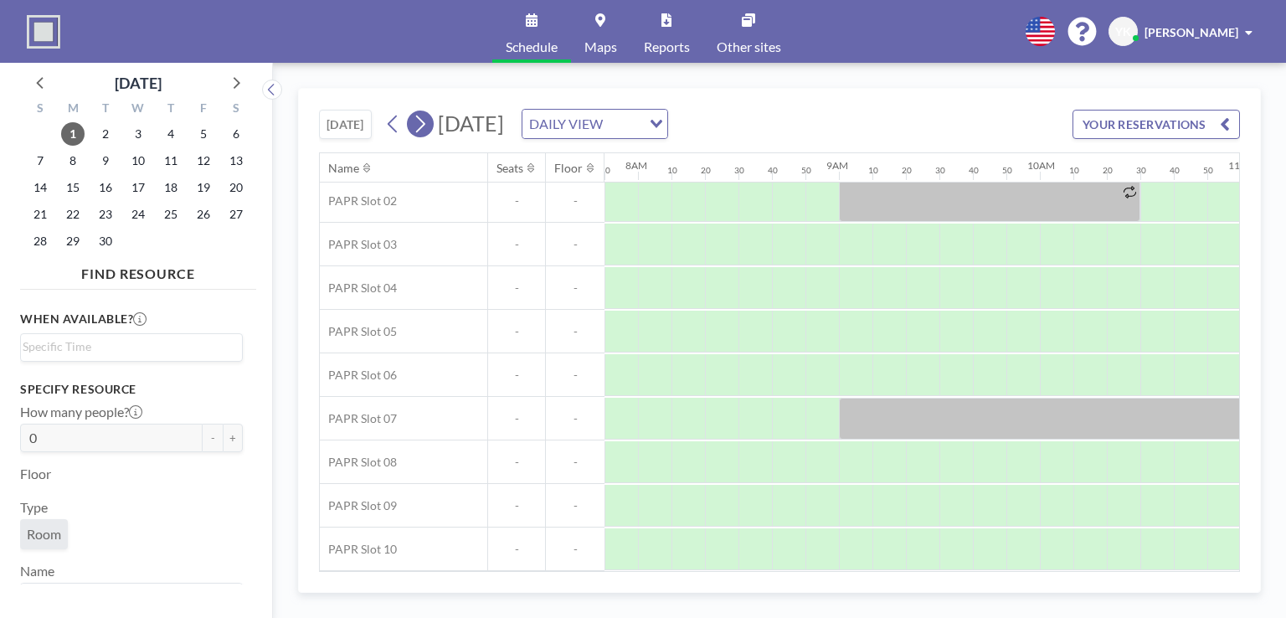
click at [427, 125] on icon at bounding box center [420, 123] width 16 height 25
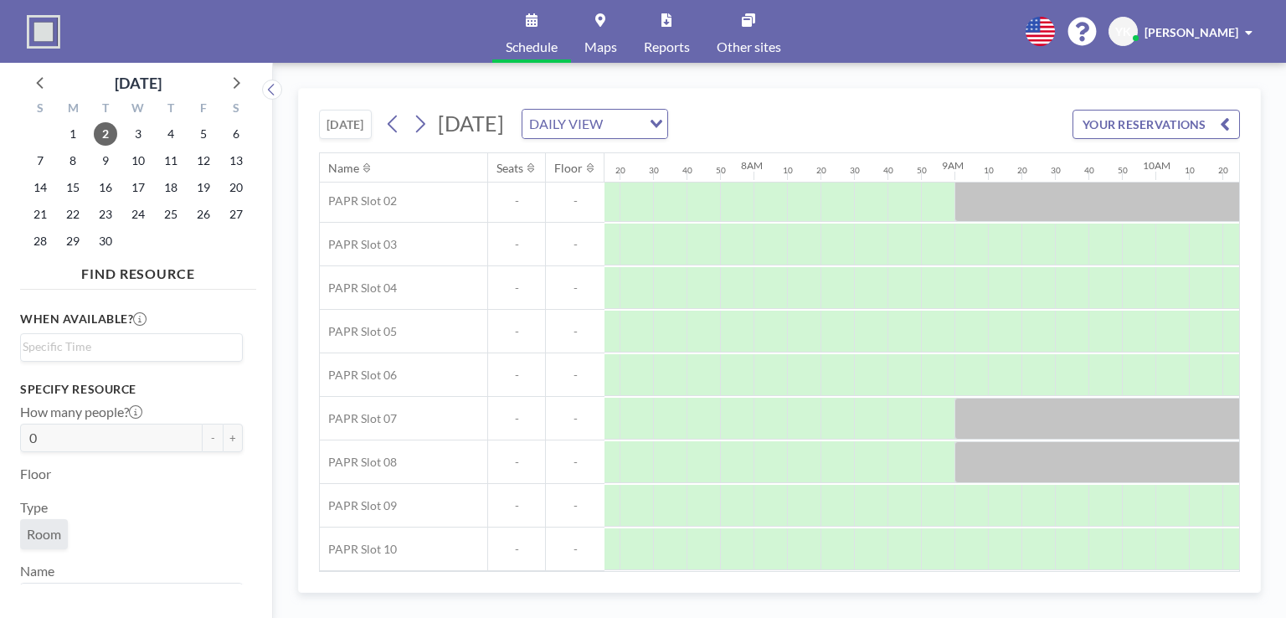
scroll to position [97, 1451]
click at [430, 123] on button at bounding box center [420, 124] width 27 height 27
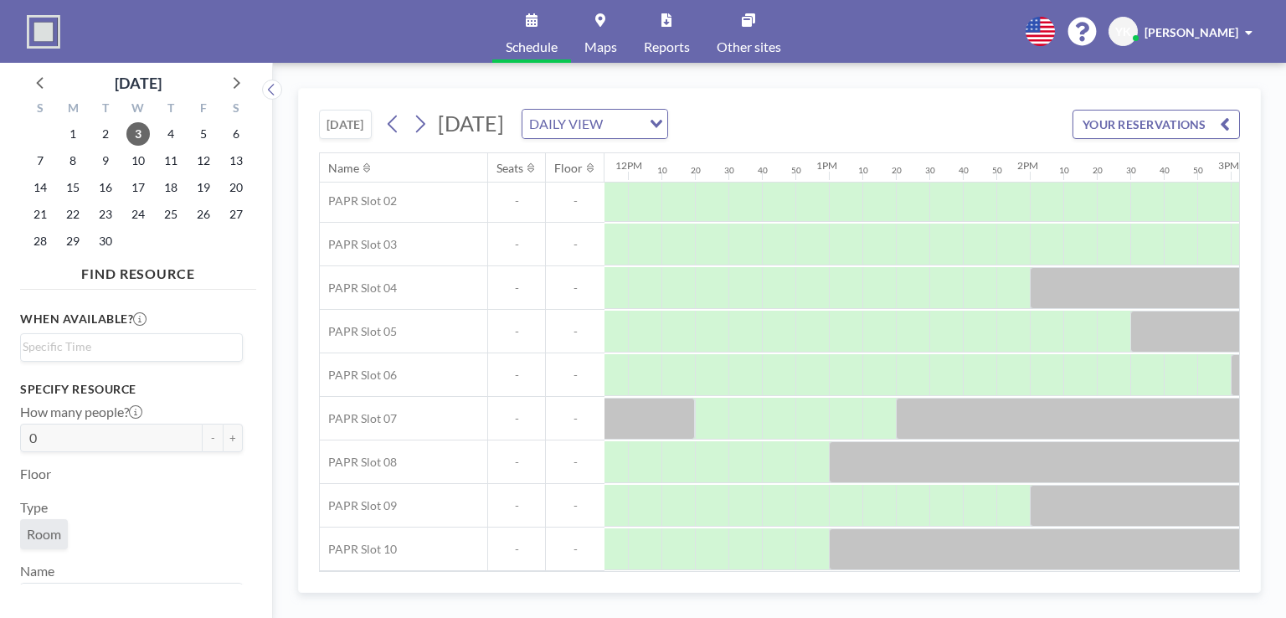
scroll to position [97, 2396]
click at [425, 119] on icon at bounding box center [420, 123] width 16 height 25
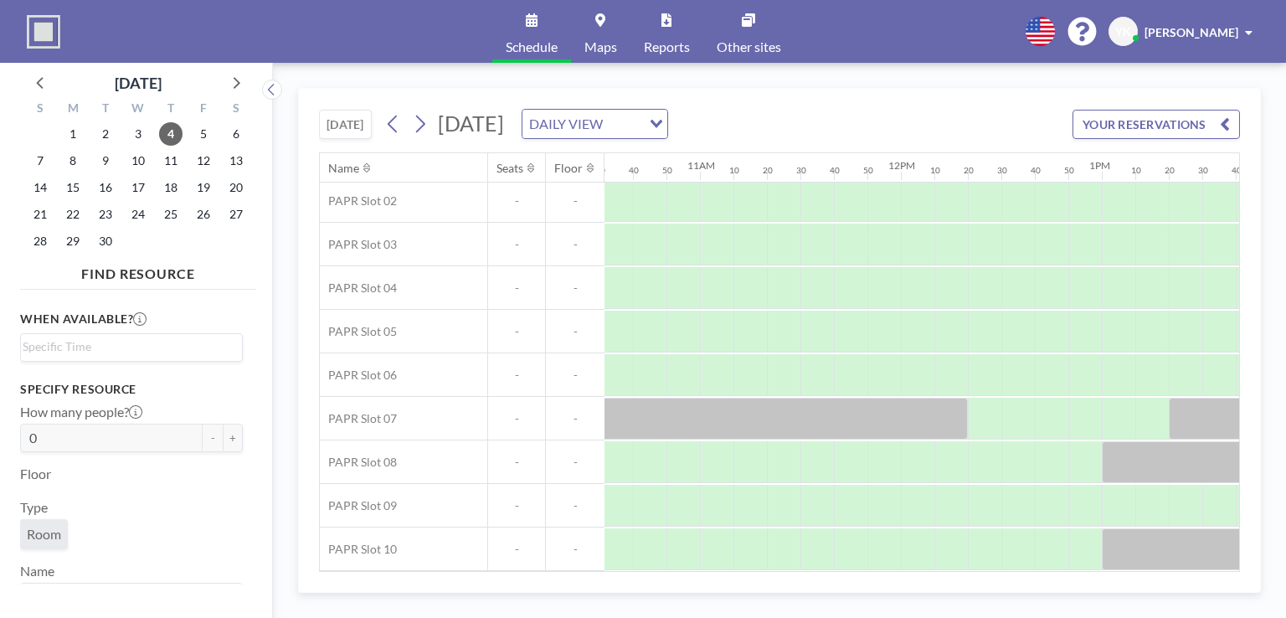
scroll to position [97, 2089]
